Goal: Task Accomplishment & Management: Manage account settings

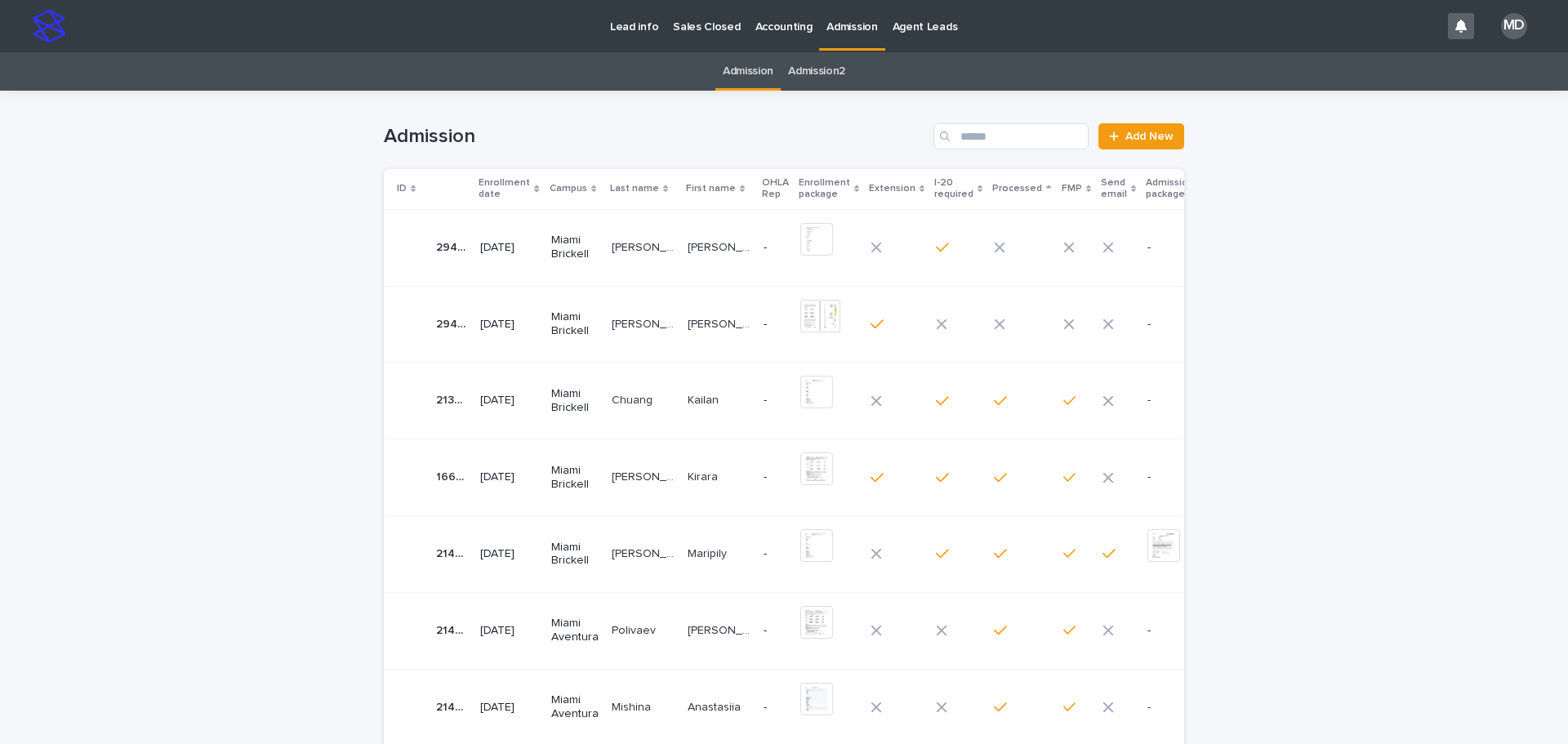
click at [611, 322] on p "[PERSON_NAME]" at bounding box center [644, 323] width 66 height 17
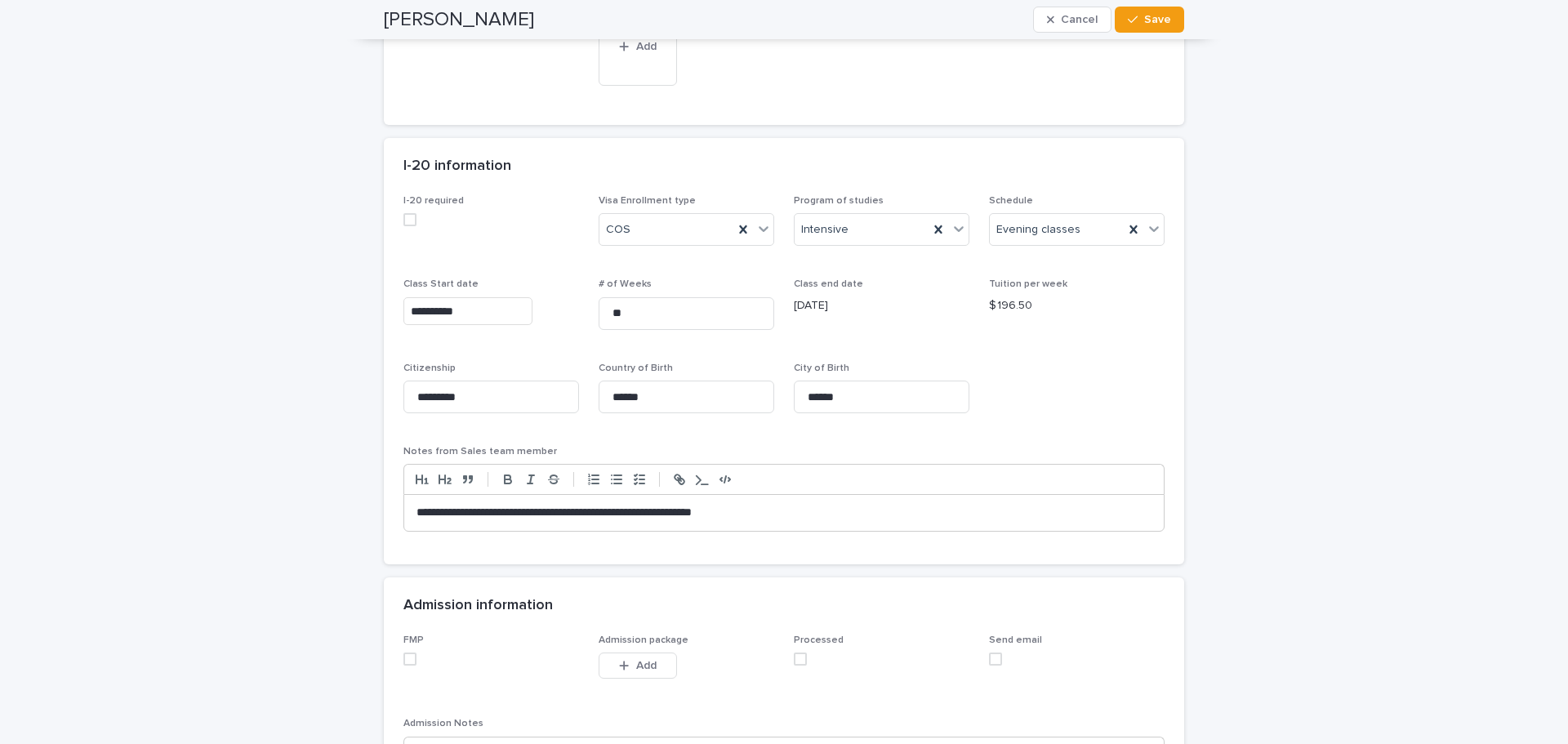
scroll to position [1543, 0]
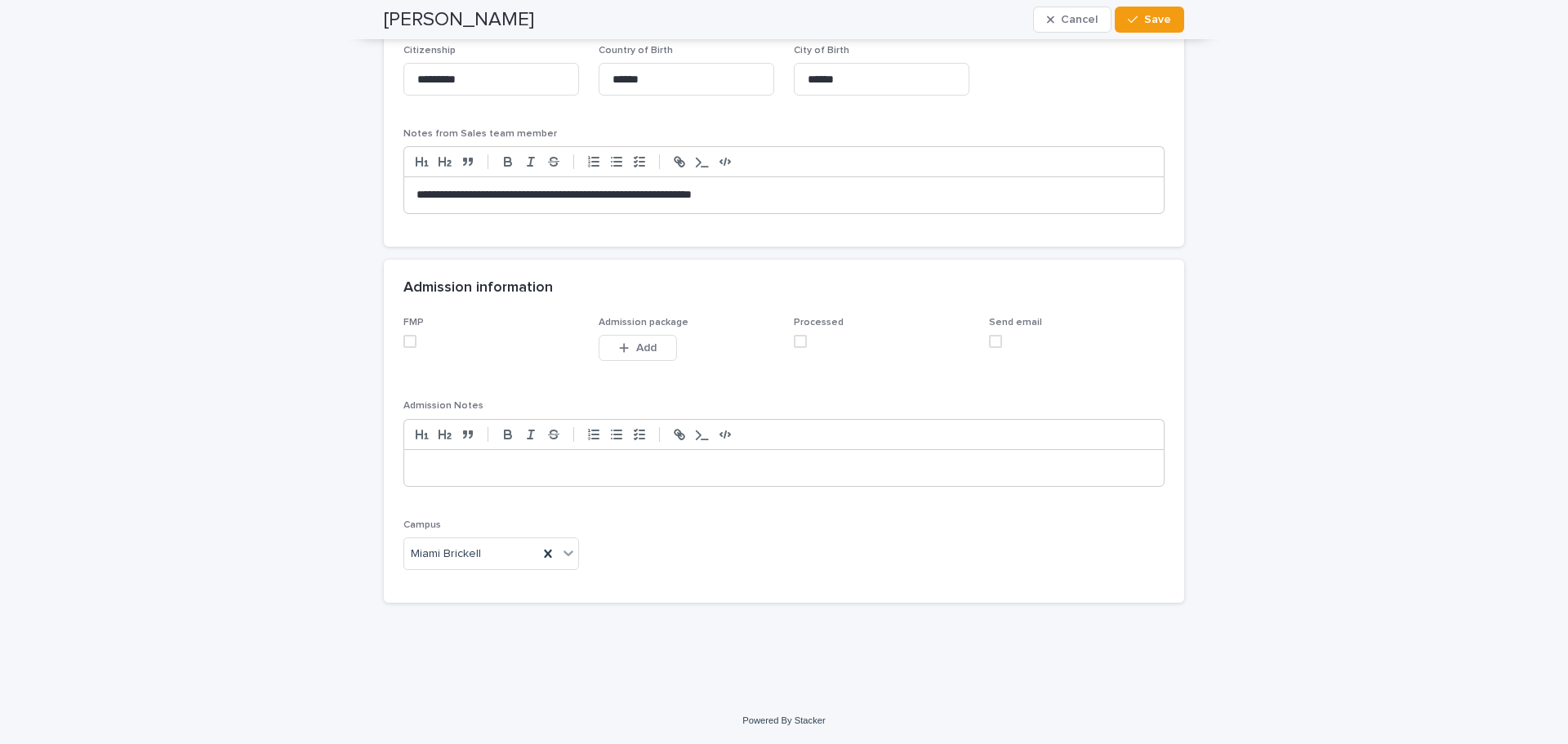
click at [407, 340] on span at bounding box center [410, 341] width 13 height 13
click at [794, 345] on span at bounding box center [800, 341] width 13 height 13
click at [1153, 27] on button "Save" at bounding box center [1149, 19] width 70 height 27
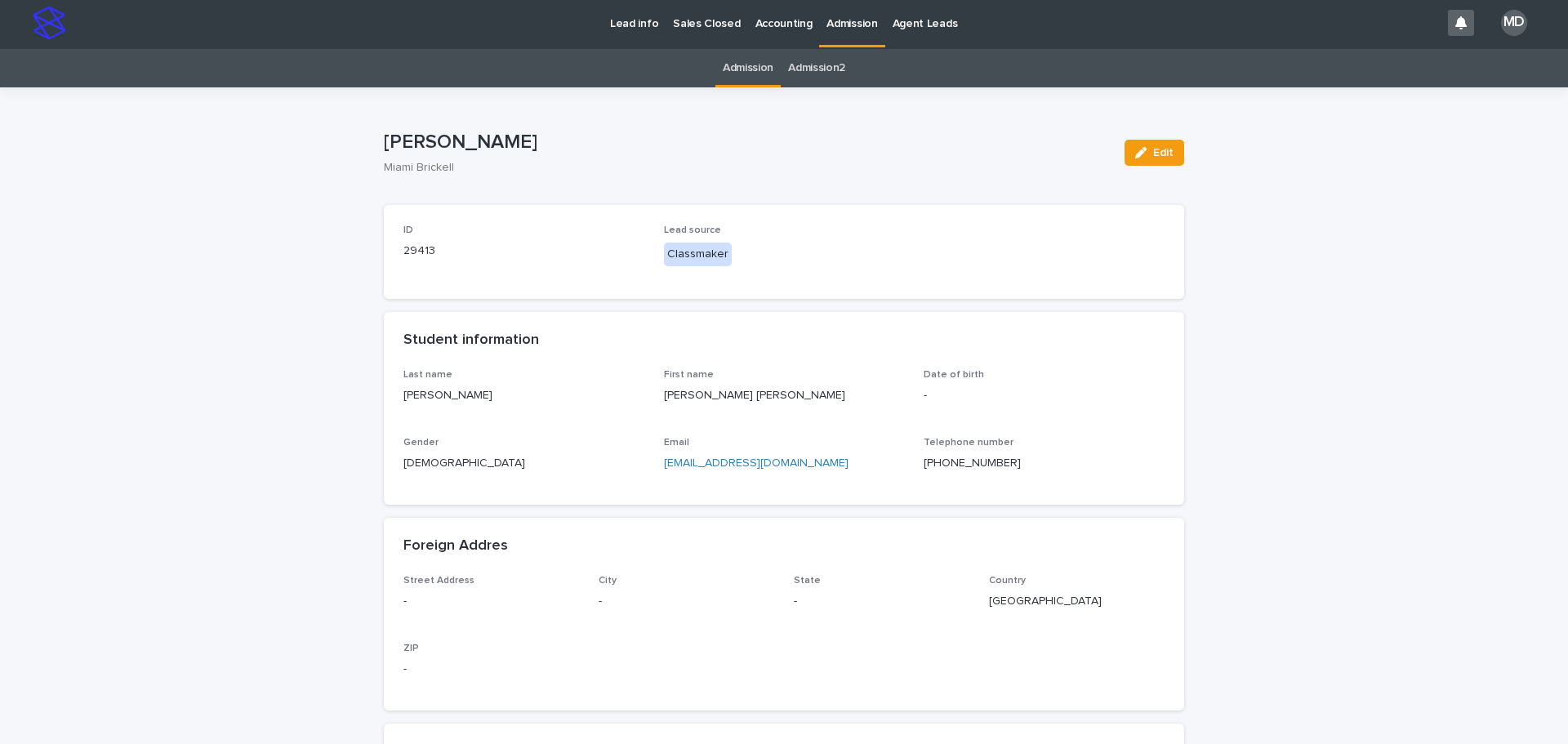
scroll to position [0, 0]
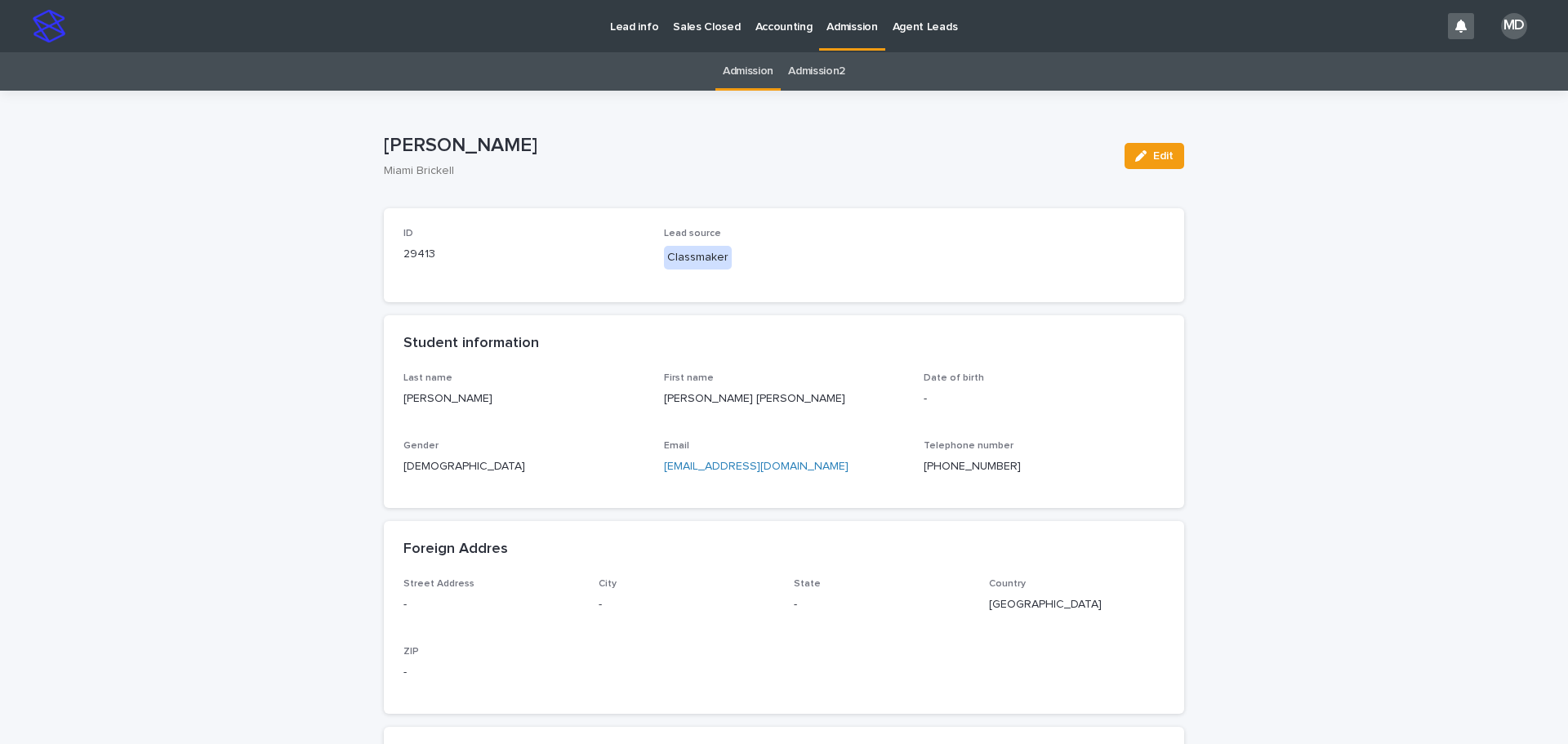
click at [740, 68] on link "Admission" at bounding box center [747, 71] width 50 height 38
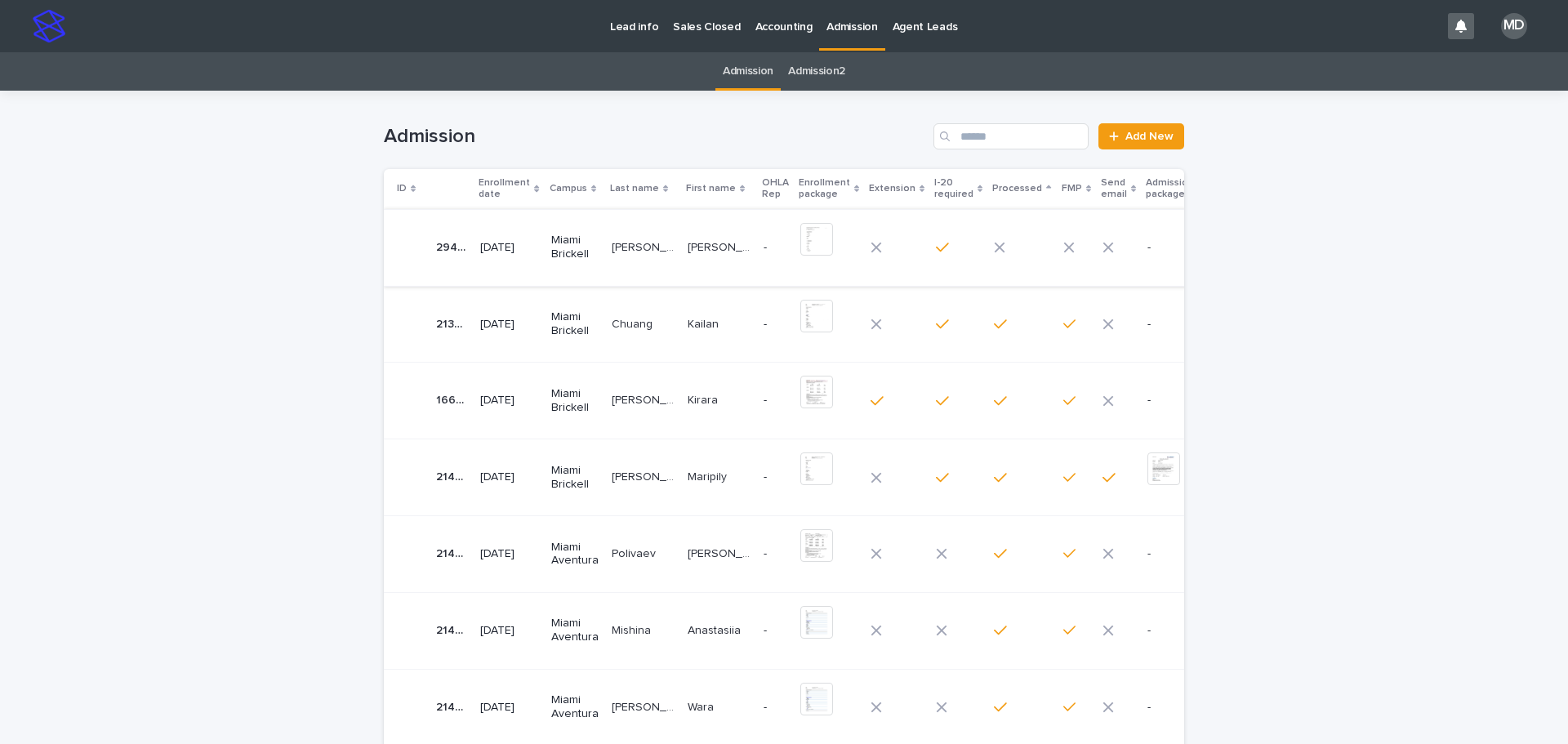
click at [800, 234] on img at bounding box center [816, 239] width 33 height 33
click at [803, 237] on img at bounding box center [816, 239] width 33 height 33
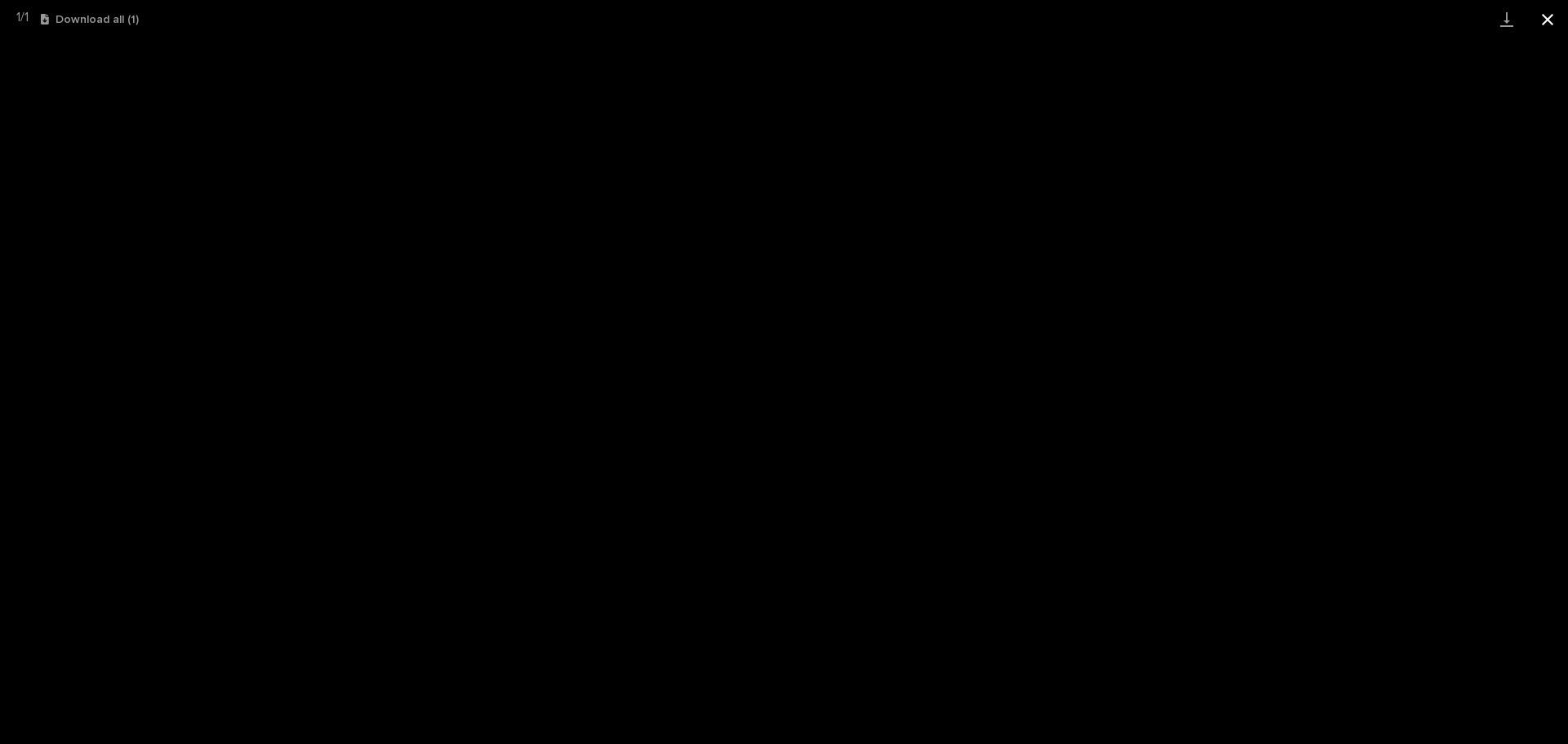
click at [1551, 19] on button "Close gallery" at bounding box center [1548, 19] width 41 height 38
